Goal: Information Seeking & Learning: Learn about a topic

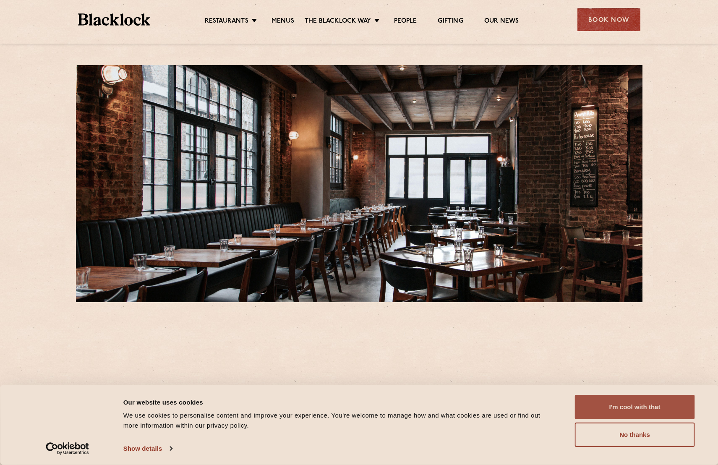
click at [612, 395] on button "I'm cool with that" at bounding box center [635, 407] width 120 height 24
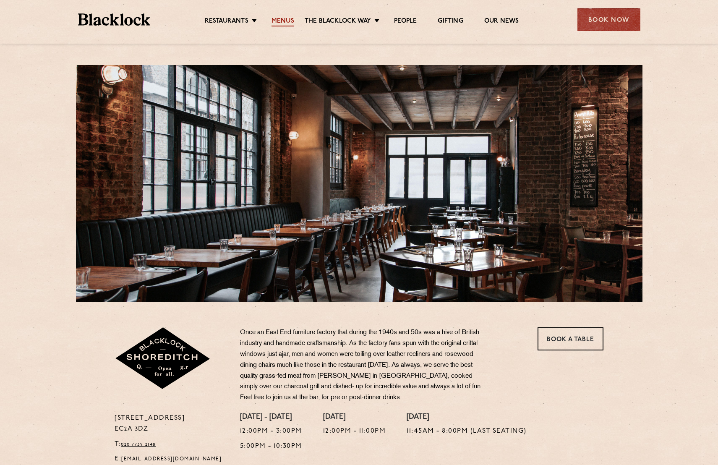
click at [285, 23] on link "Menus" at bounding box center [283, 21] width 23 height 9
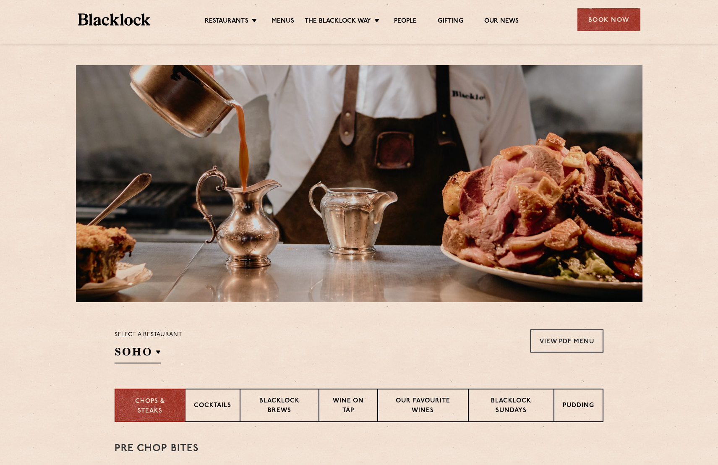
scroll to position [169, 0]
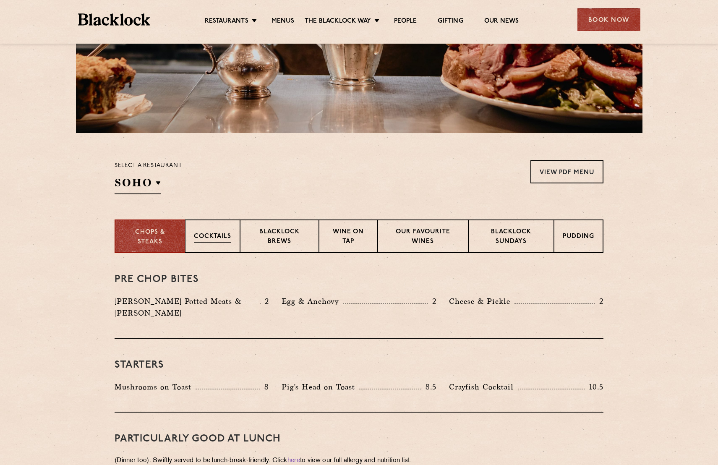
click at [219, 235] on p "Cocktails" at bounding box center [212, 237] width 37 height 10
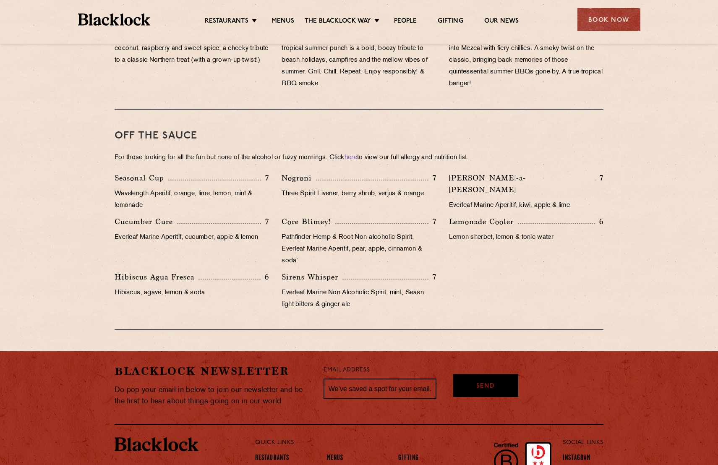
scroll to position [274, 0]
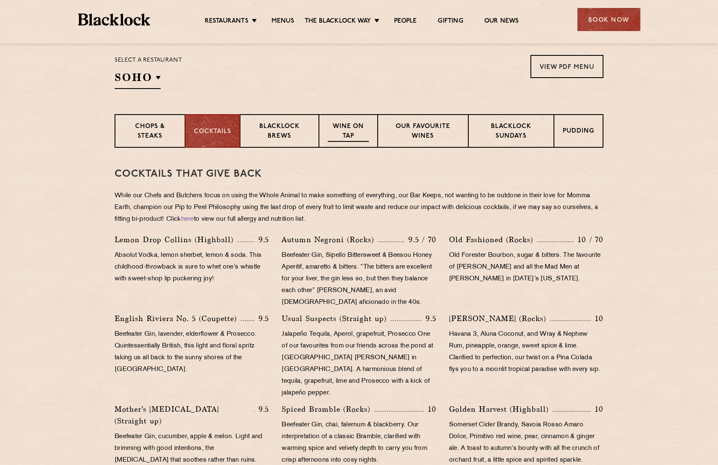
click at [337, 125] on p "Wine on Tap" at bounding box center [348, 132] width 41 height 20
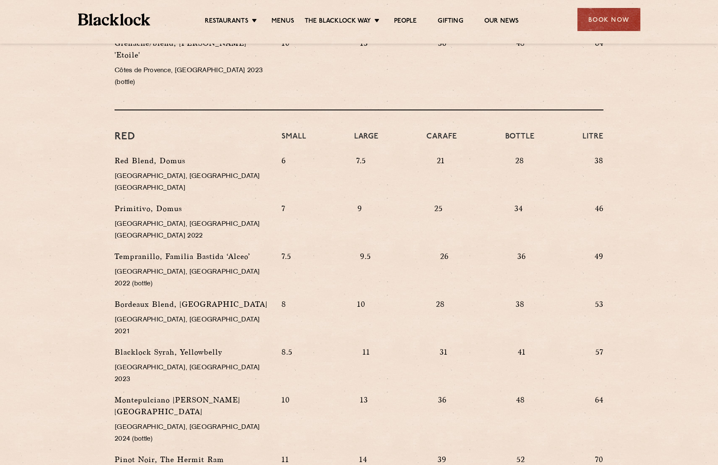
scroll to position [871, 0]
